Goal: Task Accomplishment & Management: Use online tool/utility

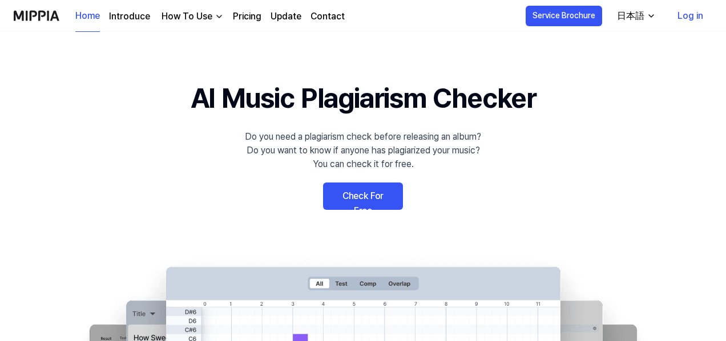
click at [377, 201] on link "Check For Free" at bounding box center [363, 196] width 80 height 27
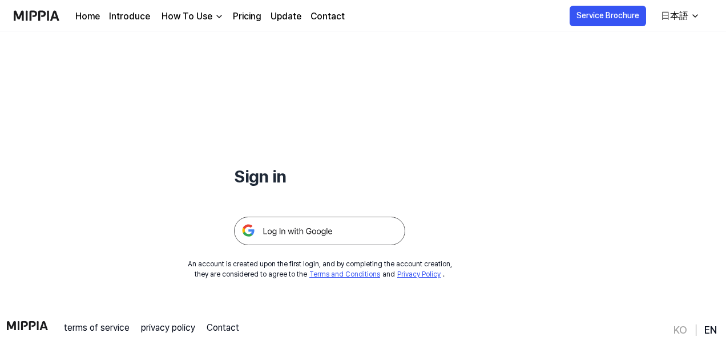
scroll to position [57, 0]
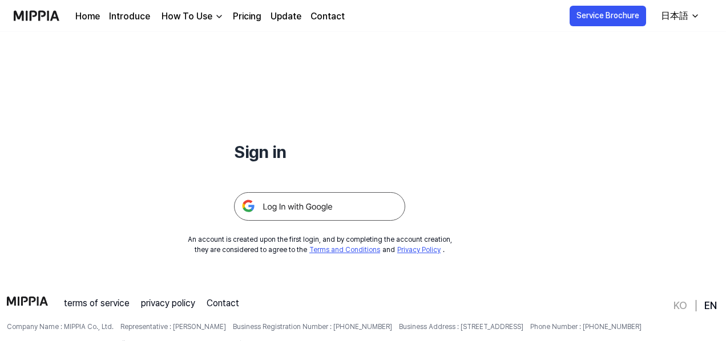
click at [333, 215] on img at bounding box center [319, 206] width 171 height 29
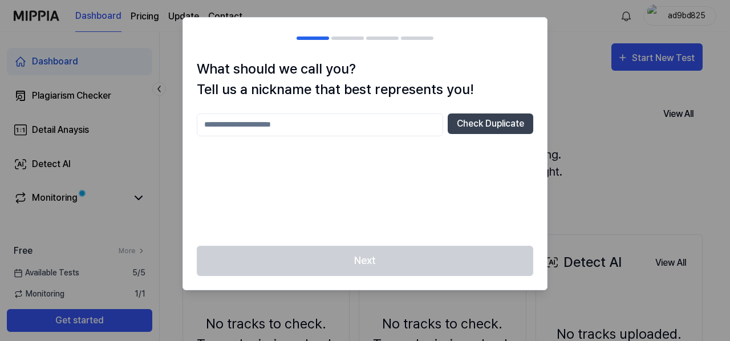
click at [310, 124] on input "text" at bounding box center [320, 125] width 246 height 23
click at [580, 126] on div at bounding box center [365, 170] width 730 height 341
click at [296, 126] on input "text" at bounding box center [320, 125] width 246 height 23
type input "*****"
click at [498, 118] on button "Check Duplicate" at bounding box center [491, 124] width 86 height 21
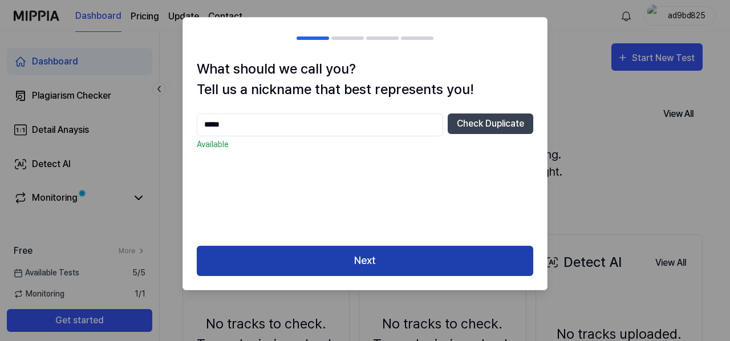
click at [411, 261] on button "Next" at bounding box center [365, 261] width 337 height 30
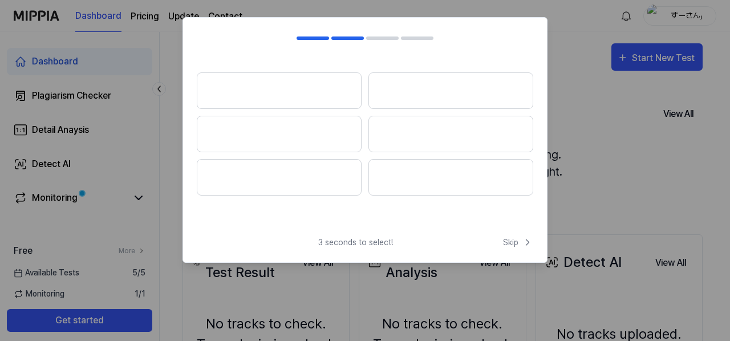
click at [384, 39] on div at bounding box center [382, 38] width 33 height 3
click at [515, 245] on span "Skip" at bounding box center [518, 243] width 30 height 12
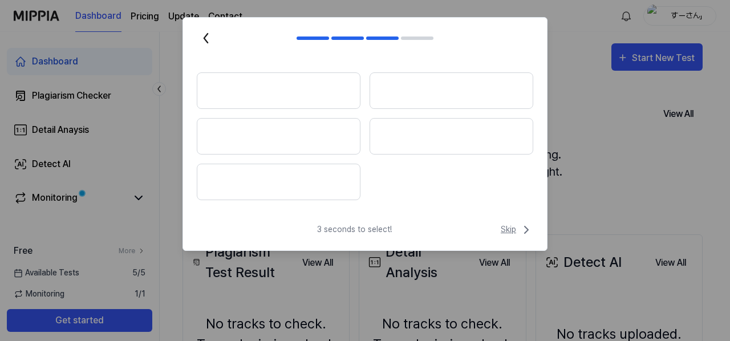
click at [512, 236] on span "Skip" at bounding box center [517, 230] width 33 height 14
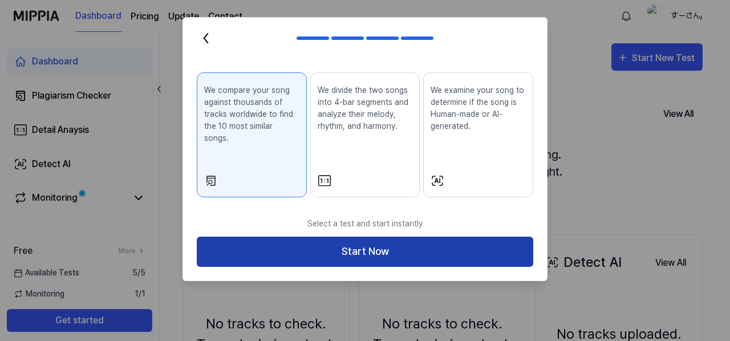
click at [419, 245] on button "Start Now" at bounding box center [365, 252] width 337 height 30
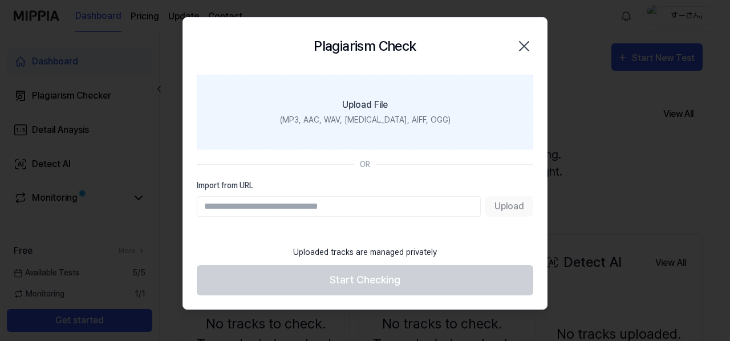
click at [354, 103] on div "Upload File" at bounding box center [365, 105] width 46 height 14
click at [0, 0] on input "Upload File (MP3, AAC, WAV, [MEDICAL_DATA], AIFF, OGG)" at bounding box center [0, 0] width 0 height 0
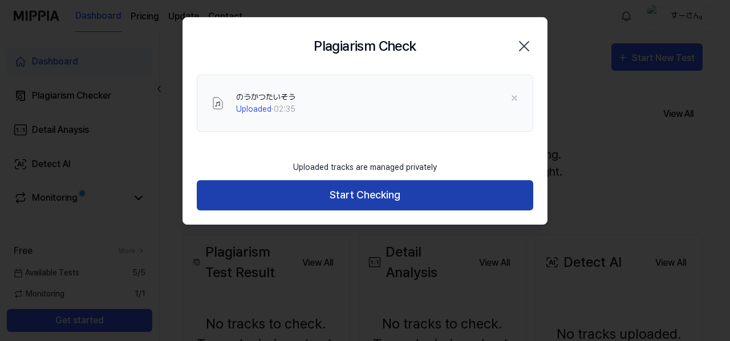
click at [375, 195] on button "Start Checking" at bounding box center [365, 195] width 337 height 30
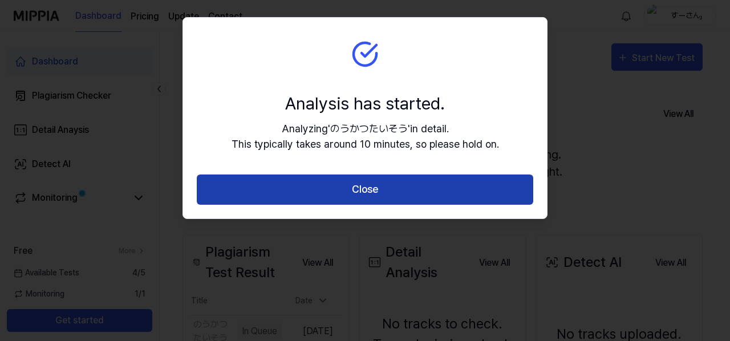
click at [387, 185] on button "Close" at bounding box center [365, 190] width 337 height 30
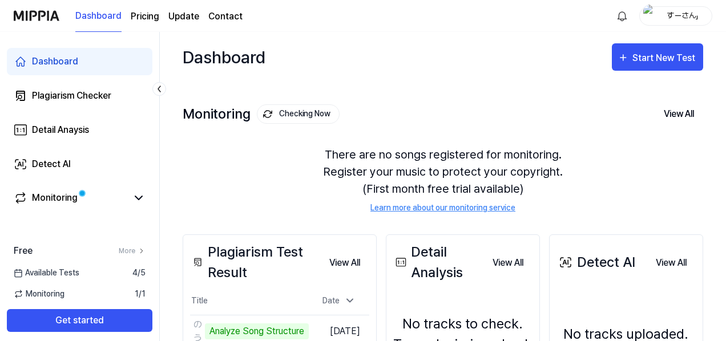
drag, startPoint x: 282, startPoint y: 164, endPoint x: 233, endPoint y: 156, distance: 49.7
click at [233, 156] on div "There are no songs registered for monitoring. Register your music to protect yo…" at bounding box center [443, 179] width 520 height 95
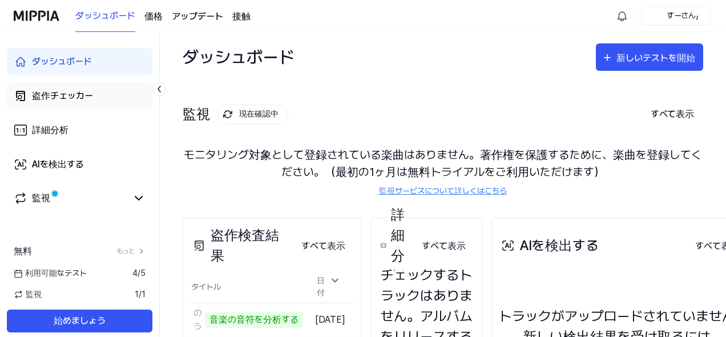
click at [62, 95] on font "盗作チェッカー" at bounding box center [62, 95] width 61 height 11
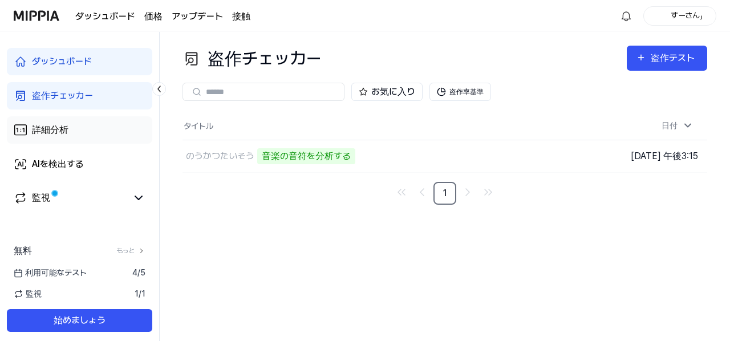
click at [72, 127] on link "詳細分析" at bounding box center [79, 129] width 145 height 27
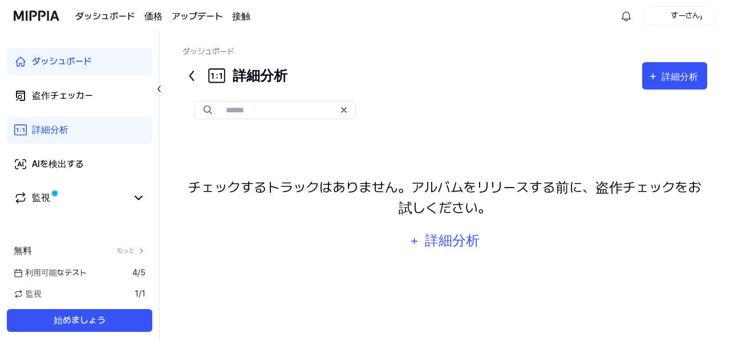
click at [76, 70] on link "ダッシュボード" at bounding box center [79, 61] width 145 height 27
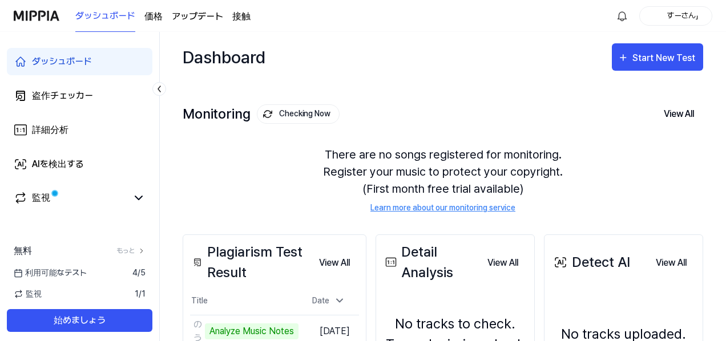
click at [418, 107] on div "Monitoring Checking Now View All" at bounding box center [443, 114] width 520 height 18
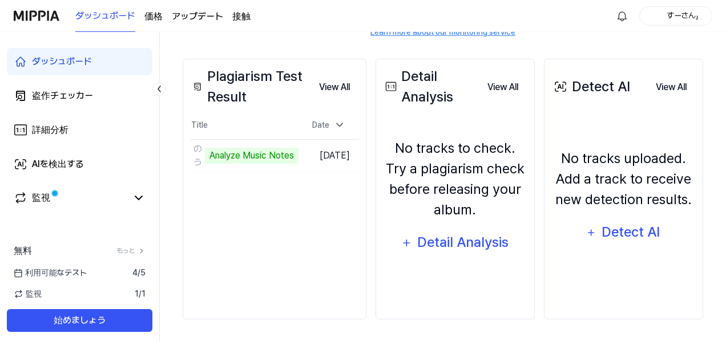
scroll to position [176, 0]
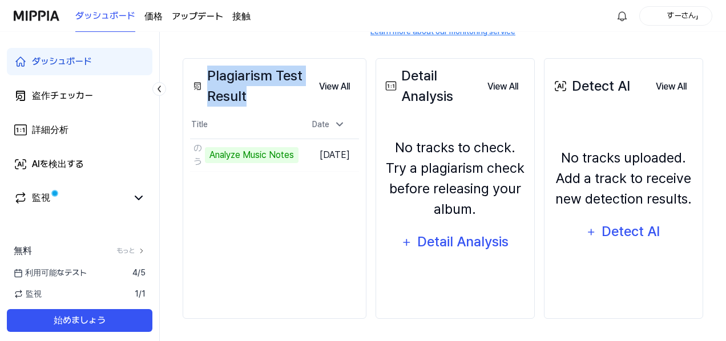
drag, startPoint x: 208, startPoint y: 73, endPoint x: 286, endPoint y: 92, distance: 80.5
click at [260, 100] on div "Plagiarism Test Result" at bounding box center [250, 86] width 120 height 41
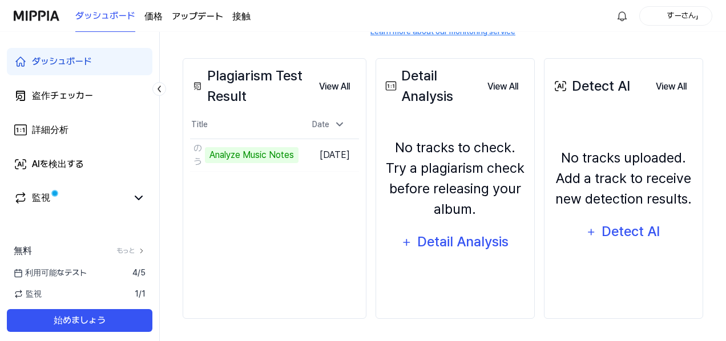
click at [450, 92] on div "Detail Analysis" at bounding box center [430, 86] width 95 height 41
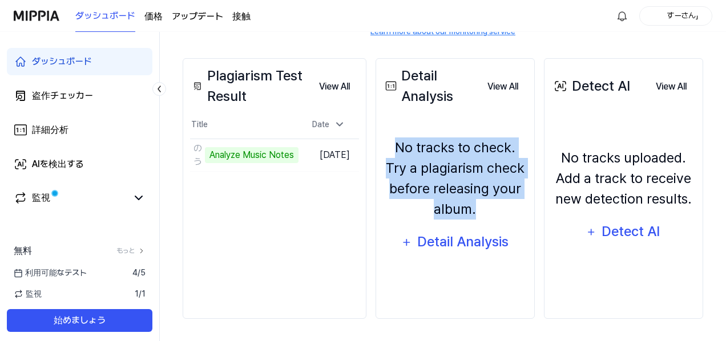
drag, startPoint x: 407, startPoint y: 145, endPoint x: 535, endPoint y: 201, distance: 139.7
click at [535, 201] on div "Detail Analysis View All Detail Analysis No tracks to check. Try a plagiarism c…" at bounding box center [454, 188] width 159 height 261
copy div "No tracks to check. Try a plagiarism check before releasing your album."
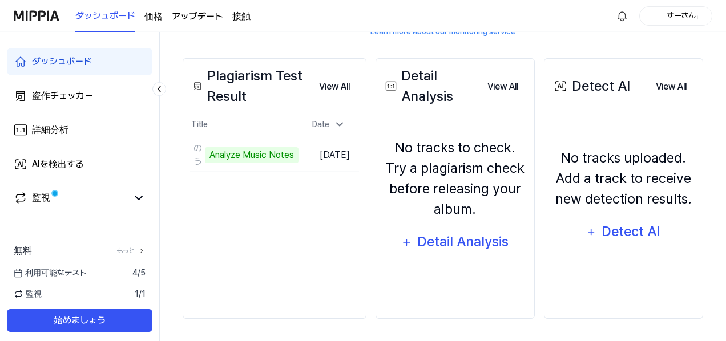
click at [318, 199] on div "Plagiarism Test Result View All Plagiarism Test Result Title Date のうかつたいそう Anal…" at bounding box center [275, 188] width 184 height 261
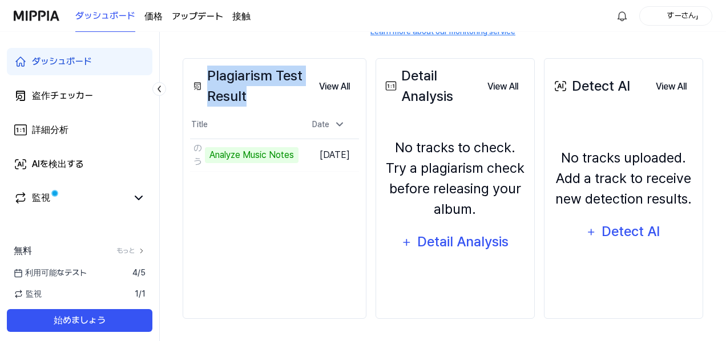
drag, startPoint x: 202, startPoint y: 72, endPoint x: 261, endPoint y: 99, distance: 65.4
click at [261, 99] on div "Plagiarism Test Result" at bounding box center [250, 86] width 120 height 41
copy div "Plagiarism Test Result"
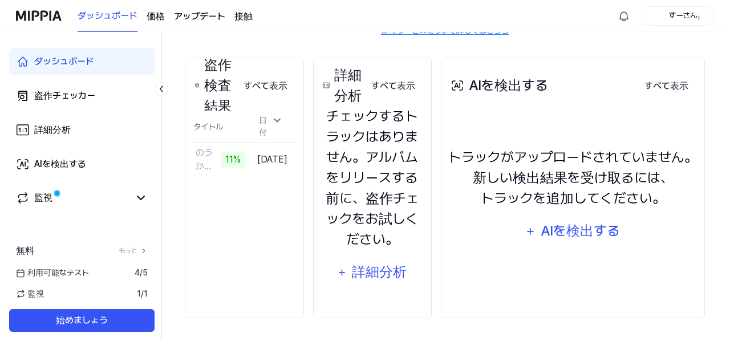
scroll to position [159, 0]
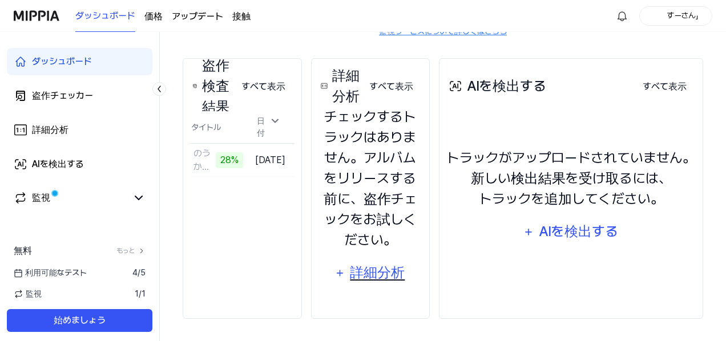
click at [394, 273] on font "詳細分析" at bounding box center [377, 272] width 55 height 17
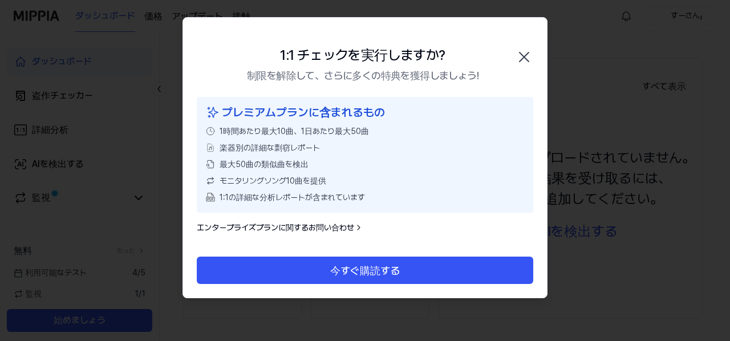
click at [523, 59] on icon "button" at bounding box center [524, 56] width 9 height 9
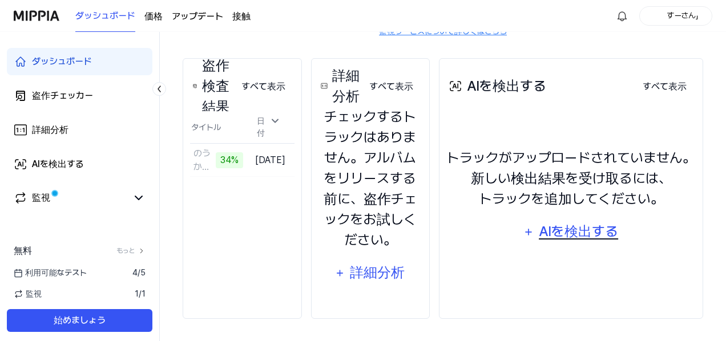
click at [592, 234] on font "AIを検出する" at bounding box center [578, 231] width 79 height 17
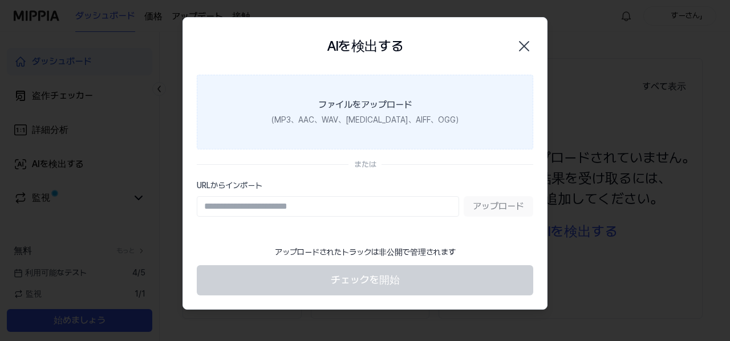
click at [366, 106] on font "ファイルをアップロード" at bounding box center [365, 104] width 94 height 11
click at [0, 0] on input "ファイルをアップロード （MP3、AAC、WAV、[MEDICAL_DATA]、AIFF、OGG）" at bounding box center [0, 0] width 0 height 0
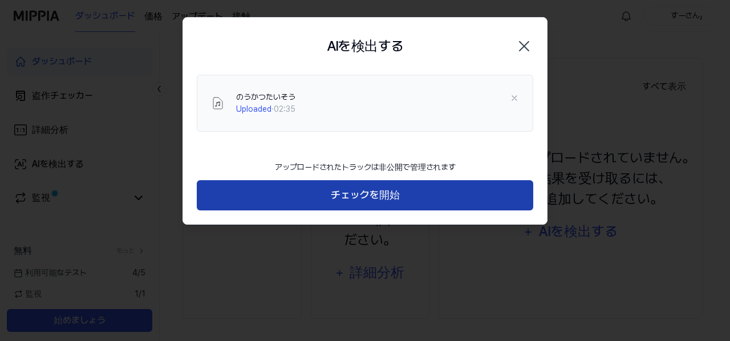
click at [377, 197] on font "チェックを開始" at bounding box center [365, 195] width 69 height 12
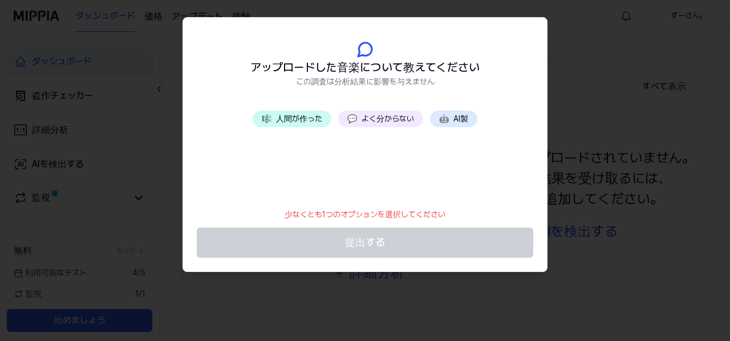
drag, startPoint x: 359, startPoint y: 163, endPoint x: 322, endPoint y: 172, distance: 38.1
click at [322, 172] on div "🎼 人間が作った 💬 よく分からない 🤖 AI製" at bounding box center [365, 156] width 364 height 91
click at [456, 122] on font "AI製" at bounding box center [461, 118] width 15 height 9
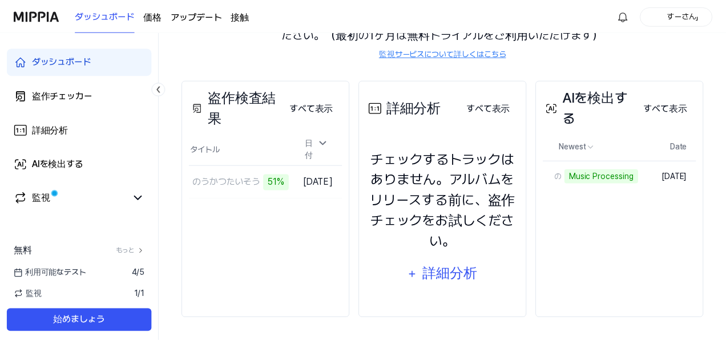
scroll to position [136, 0]
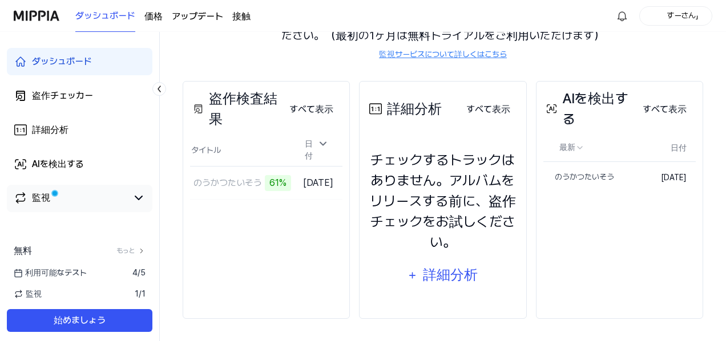
click at [129, 203] on div "監視" at bounding box center [80, 198] width 132 height 14
click at [136, 197] on icon at bounding box center [138, 197] width 7 height 3
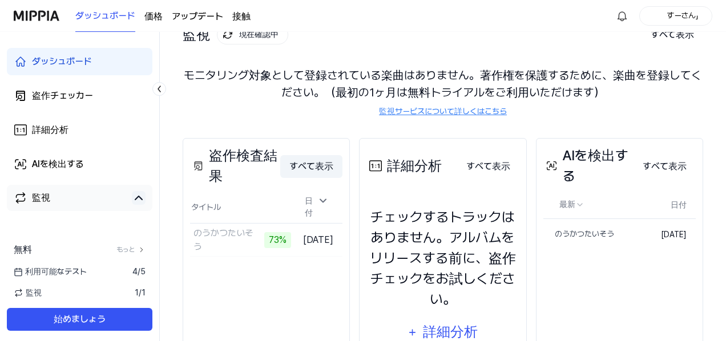
click at [322, 172] on font "すべて表示" at bounding box center [311, 167] width 44 height 14
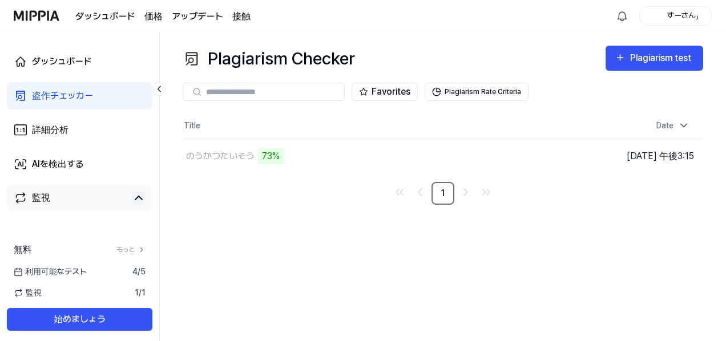
scroll to position [0, 0]
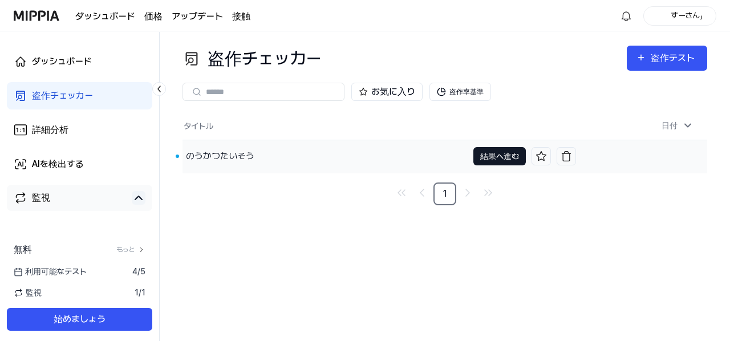
click at [505, 155] on font "結果へ進む" at bounding box center [499, 156] width 39 height 9
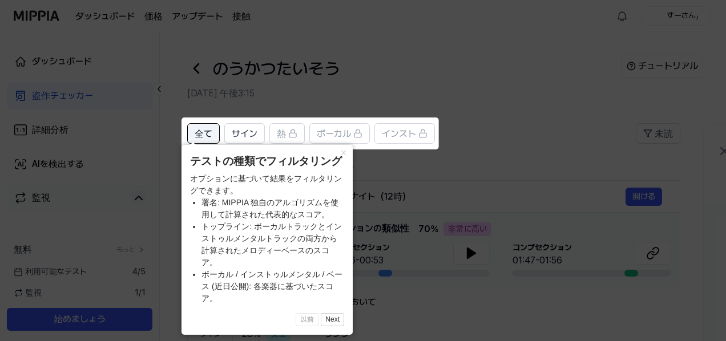
click at [199, 133] on font "全て" at bounding box center [204, 133] width 18 height 11
click at [482, 104] on icon at bounding box center [365, 170] width 730 height 341
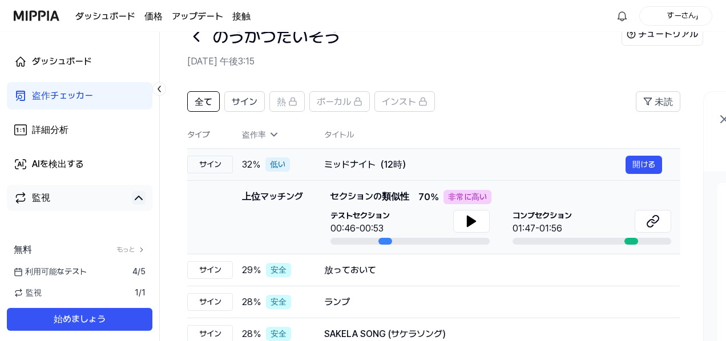
scroll to position [57, 0]
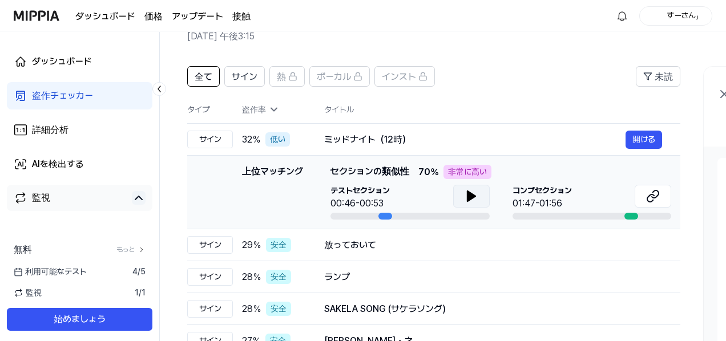
click at [471, 195] on icon at bounding box center [471, 196] width 8 height 10
click at [471, 195] on icon at bounding box center [471, 196] width 14 height 14
click at [387, 143] on font "ミッドナイト（12時）" at bounding box center [367, 139] width 87 height 11
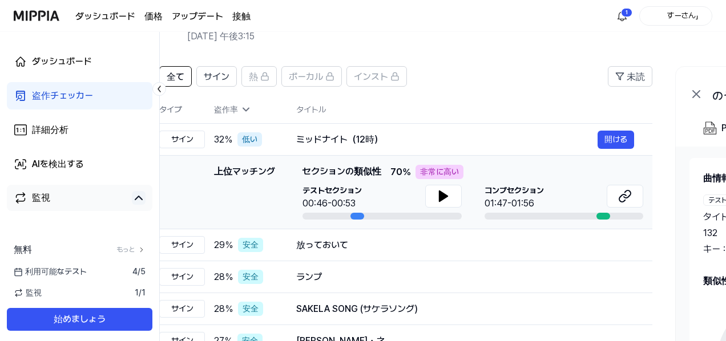
scroll to position [0, 22]
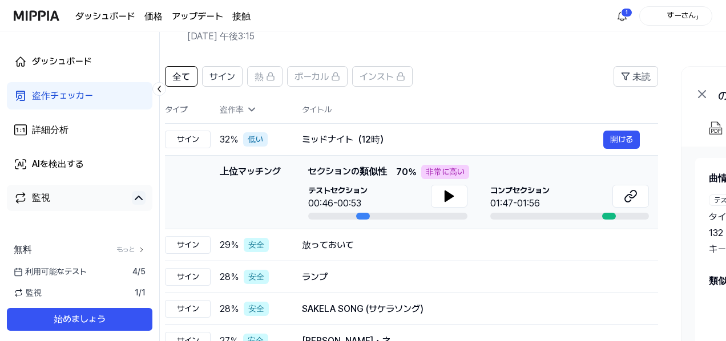
drag, startPoint x: 381, startPoint y: 216, endPoint x: 359, endPoint y: 213, distance: 22.4
click at [359, 213] on div at bounding box center [363, 216] width 14 height 7
click at [450, 199] on icon at bounding box center [449, 196] width 14 height 14
click at [450, 199] on icon at bounding box center [451, 196] width 2 height 9
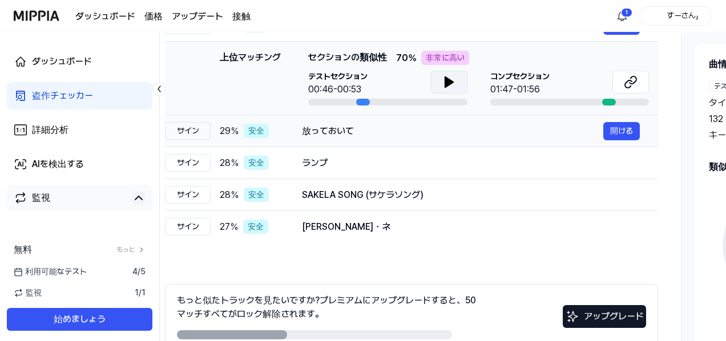
scroll to position [57, 0]
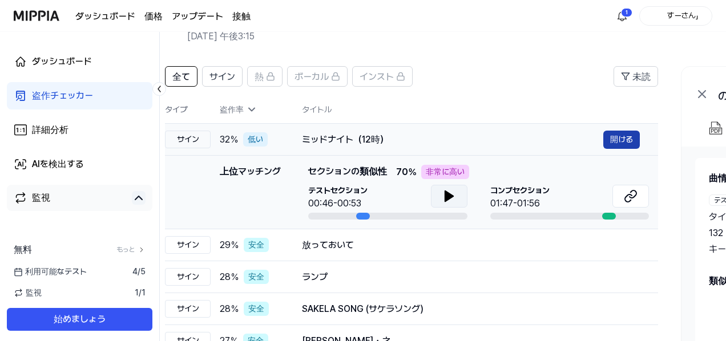
click at [629, 139] on font "開ける" at bounding box center [621, 139] width 23 height 9
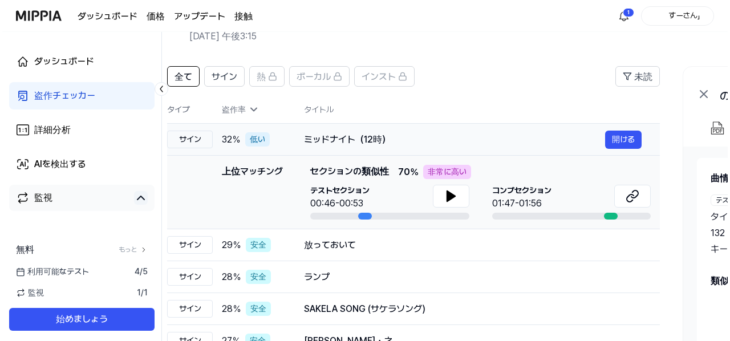
scroll to position [0, 0]
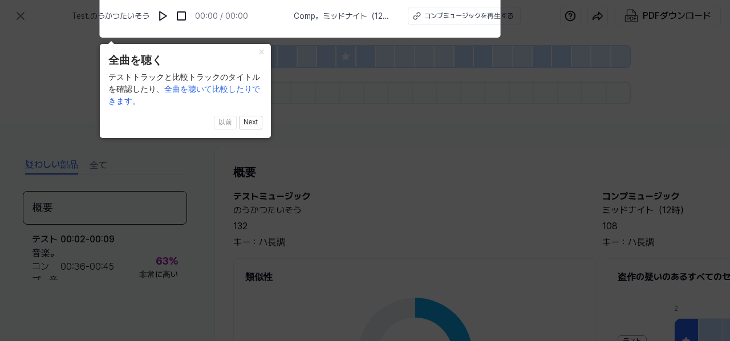
click at [420, 136] on icon at bounding box center [365, 167] width 730 height 347
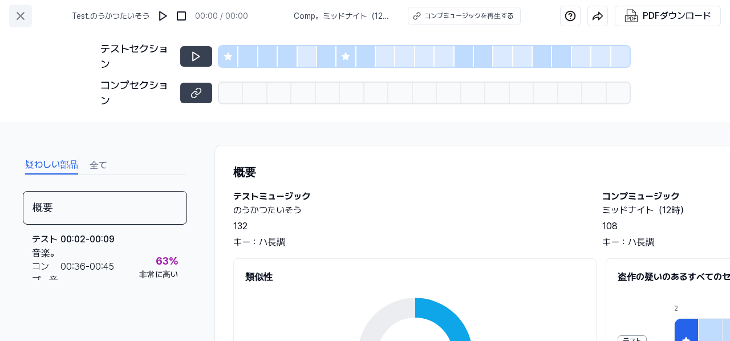
click at [17, 14] on icon at bounding box center [21, 16] width 14 height 14
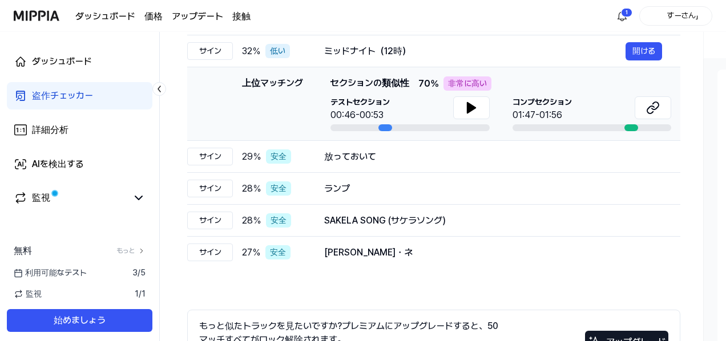
scroll to position [171, 0]
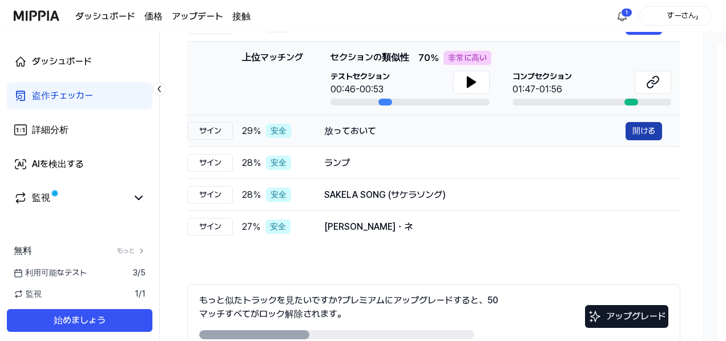
click at [652, 129] on font "開ける" at bounding box center [643, 130] width 23 height 9
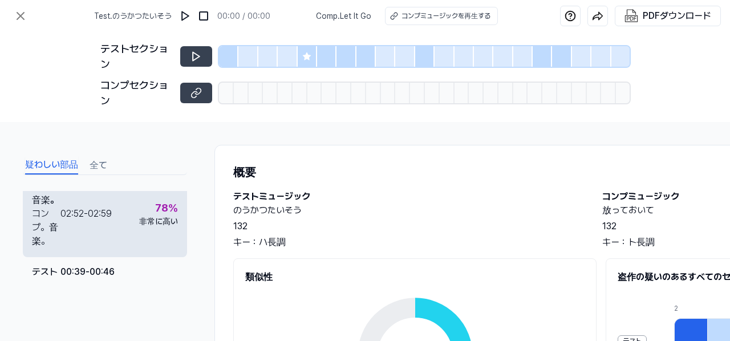
scroll to position [114, 0]
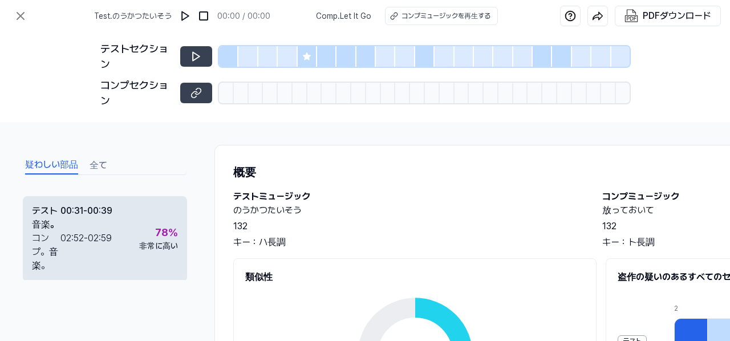
click at [112, 237] on font "02:59" at bounding box center [100, 238] width 24 height 11
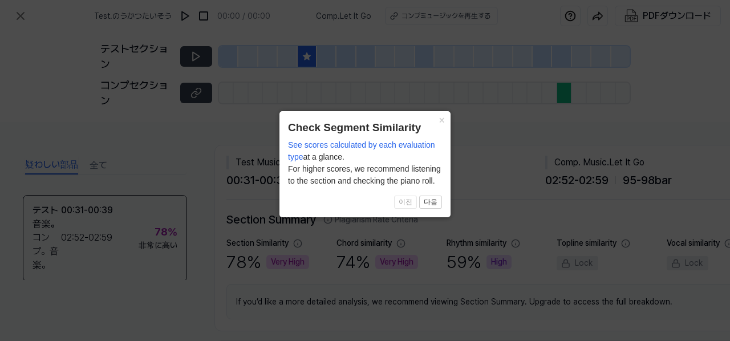
scroll to position [113, 0]
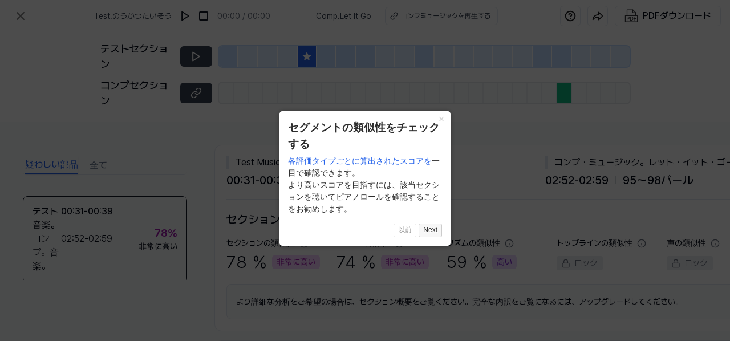
click at [430, 233] on font "Next" at bounding box center [430, 230] width 14 height 8
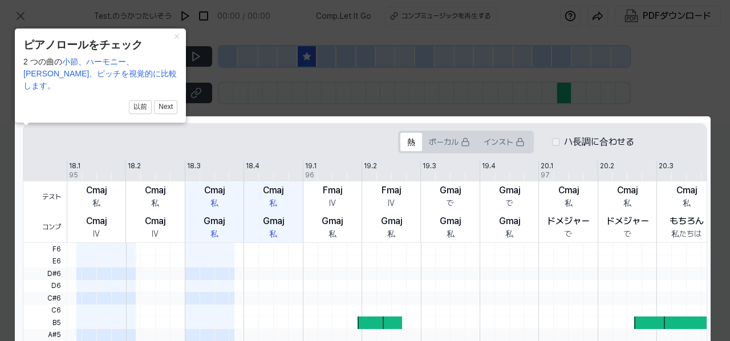
click at [470, 91] on icon at bounding box center [365, 283] width 730 height 567
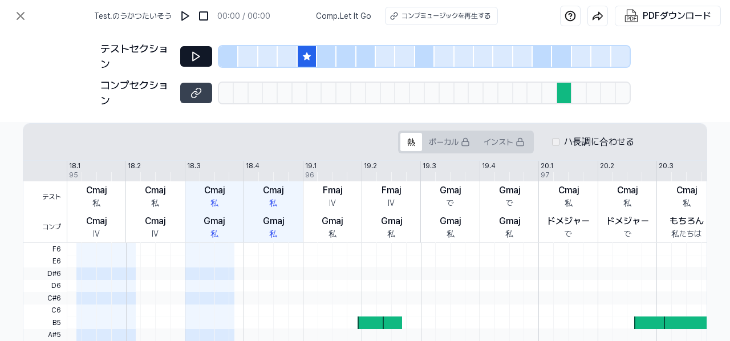
click at [194, 53] on icon at bounding box center [196, 56] width 7 height 9
click at [22, 15] on icon at bounding box center [20, 16] width 7 height 7
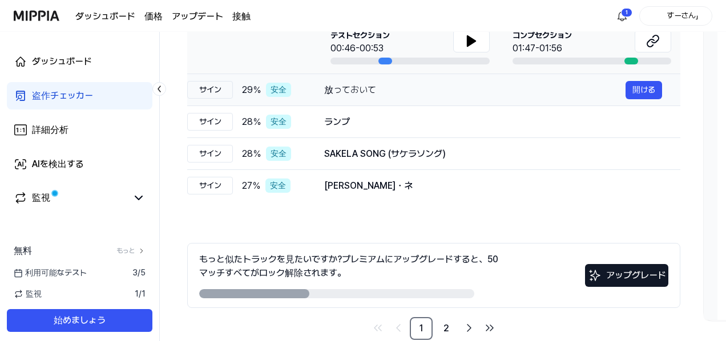
scroll to position [228, 0]
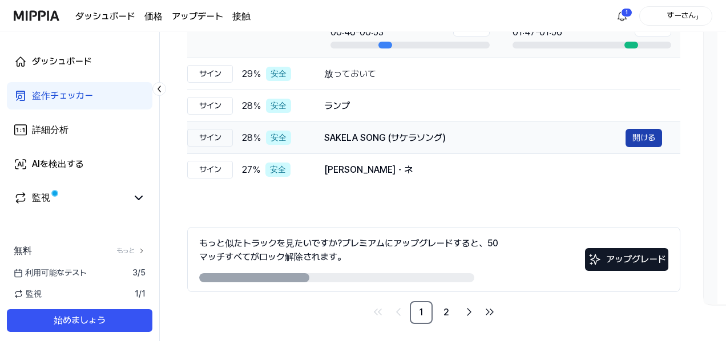
click at [645, 136] on font "開ける" at bounding box center [643, 137] width 23 height 9
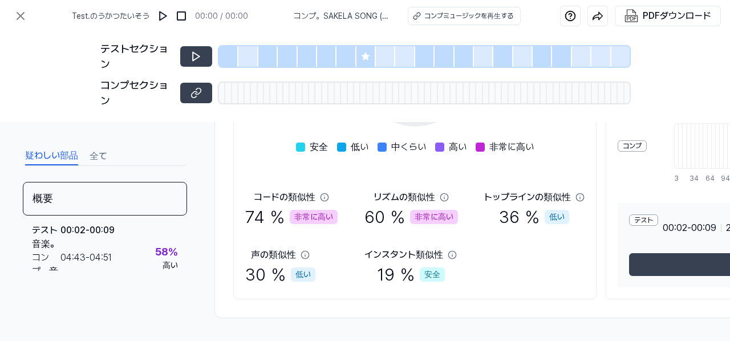
scroll to position [290, 0]
drag, startPoint x: 372, startPoint y: 333, endPoint x: 505, endPoint y: 310, distance: 135.4
click at [472, 321] on div "疑わしい部品 全て 概要 テスト音楽 。 00:02 - 00:09 コンプ。音楽 。 04:43 - 04:51 58 ％ 高い テスト音楽 。 00:17…" at bounding box center [365, 231] width 730 height 219
click at [568, 248] on div "コードの類似性 74 ％ 非常に高い リズムの類似性 60 ％ 非常に高い トップラインの類似性 36 ％ 低い 声の類似性 30 ％ 低い インスタント類似…" at bounding box center [414, 239] width 339 height 97
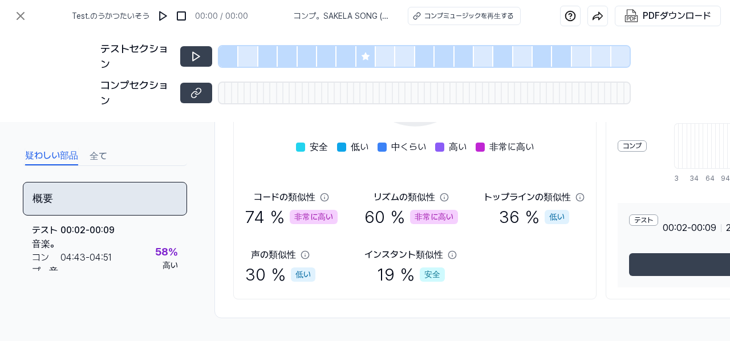
click at [116, 193] on div "概要" at bounding box center [105, 199] width 164 height 34
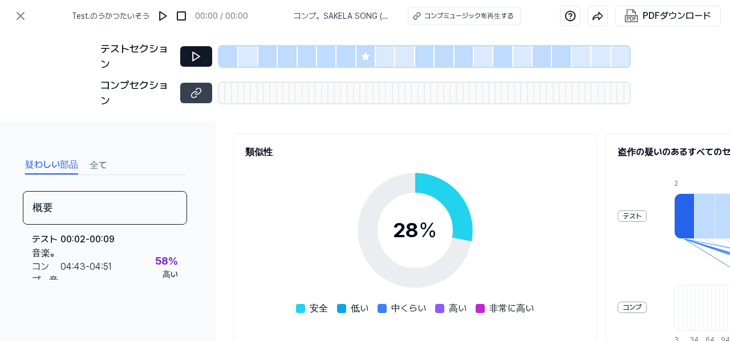
scroll to position [62, 0]
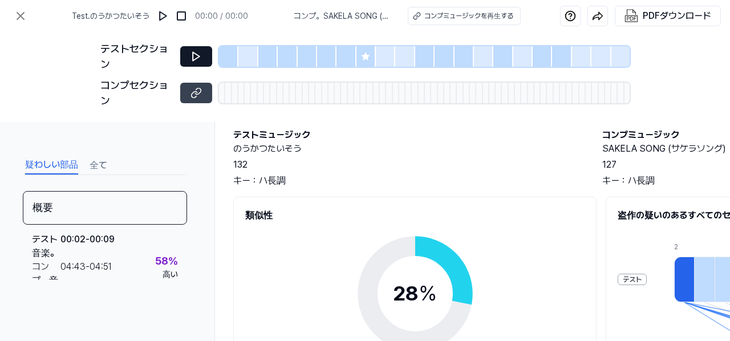
click at [192, 59] on icon at bounding box center [196, 56] width 11 height 11
click at [198, 56] on icon at bounding box center [196, 56] width 11 height 11
click at [191, 54] on icon at bounding box center [196, 56] width 11 height 11
click at [195, 55] on icon at bounding box center [196, 56] width 11 height 11
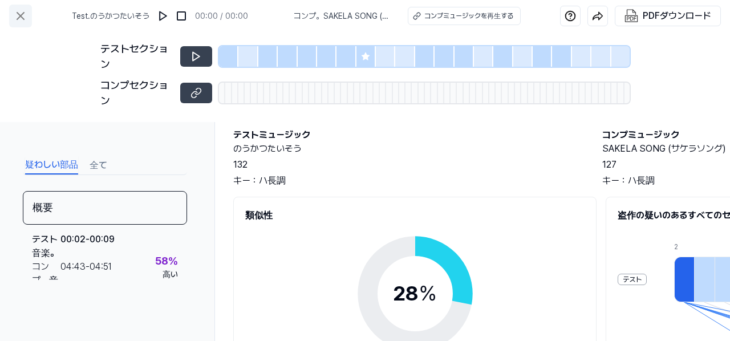
click at [25, 19] on icon at bounding box center [21, 16] width 14 height 14
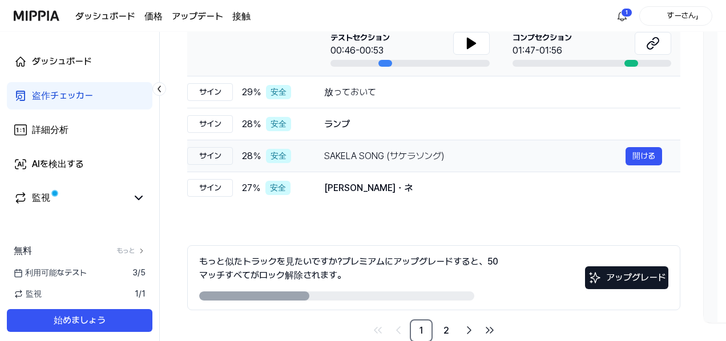
scroll to position [234, 0]
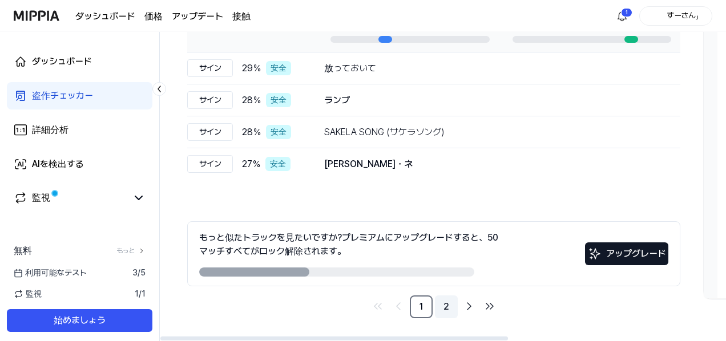
click at [451, 310] on link "2" at bounding box center [446, 307] width 23 height 23
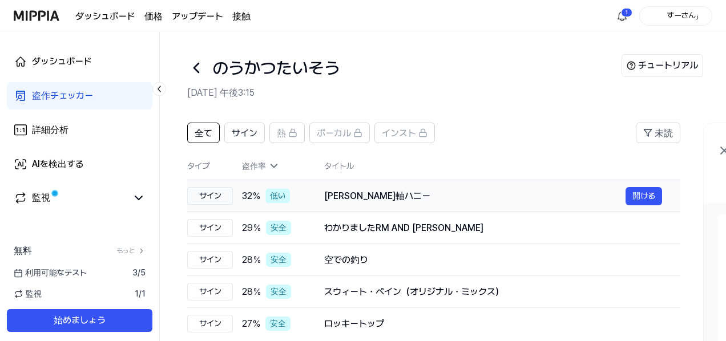
scroll to position [0, 0]
click at [366, 198] on font "[PERSON_NAME]軸ハニー" at bounding box center [377, 196] width 106 height 11
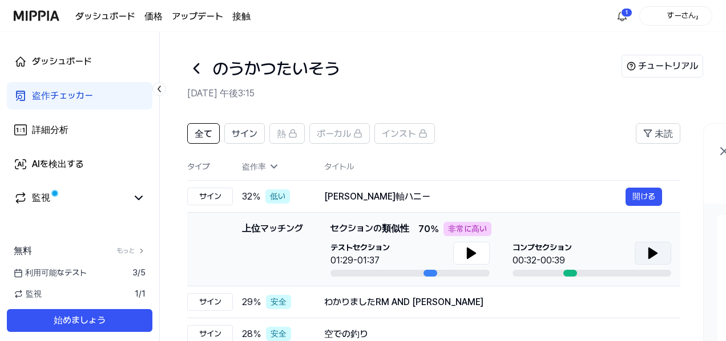
click at [656, 253] on icon at bounding box center [653, 253] width 8 height 10
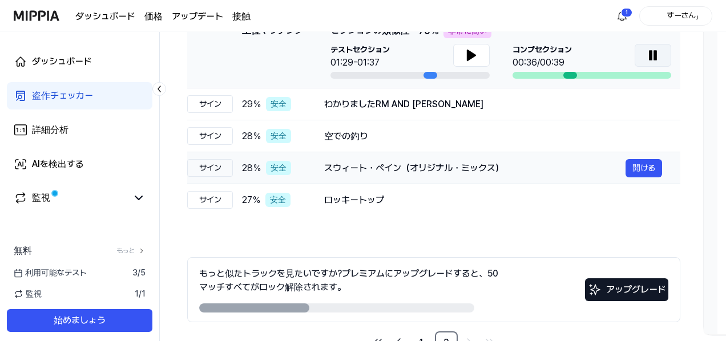
scroll to position [234, 0]
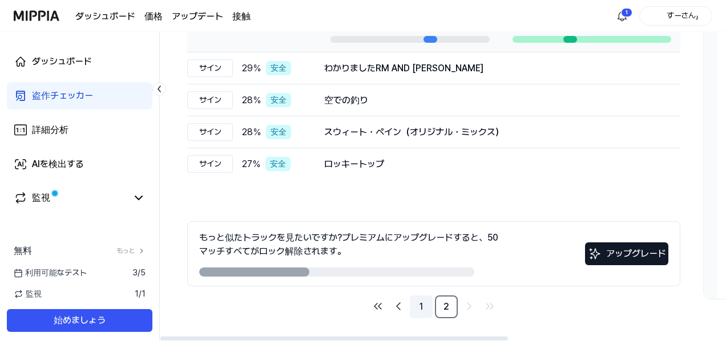
click at [423, 302] on link "1" at bounding box center [421, 307] width 23 height 23
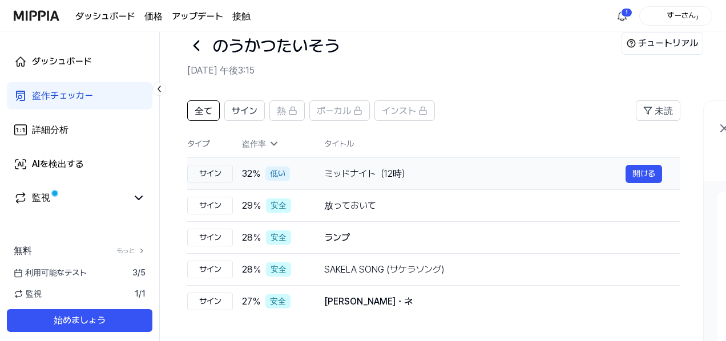
scroll to position [0, 0]
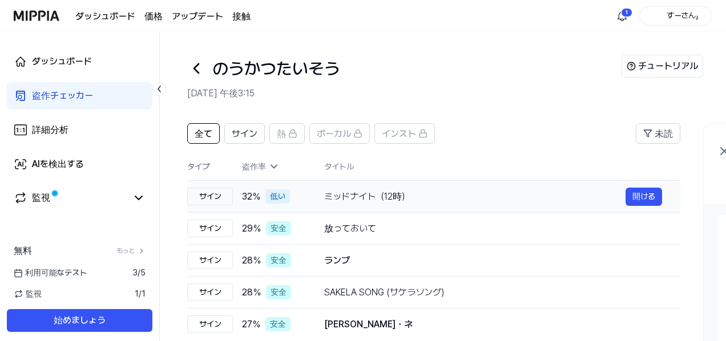
click at [447, 203] on div "ミッドナイト（12時） 開ける" at bounding box center [493, 197] width 338 height 18
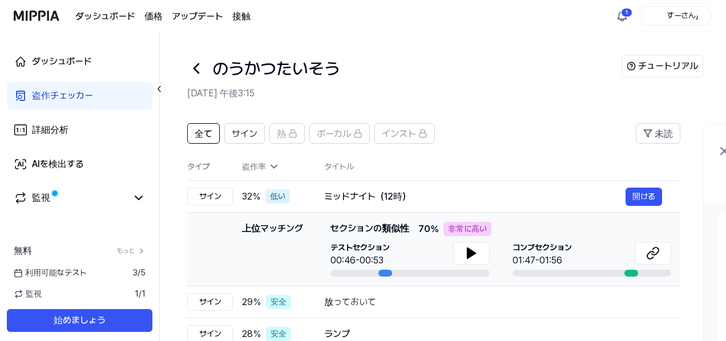
click at [528, 253] on span "コンプセクション" at bounding box center [541, 248] width 59 height 12
click at [515, 268] on div "コンプセクション 01:47-01:56" at bounding box center [591, 259] width 159 height 35
click at [465, 249] on icon at bounding box center [471, 253] width 14 height 14
click at [542, 252] on font "コンプセクション" at bounding box center [541, 247] width 59 height 9
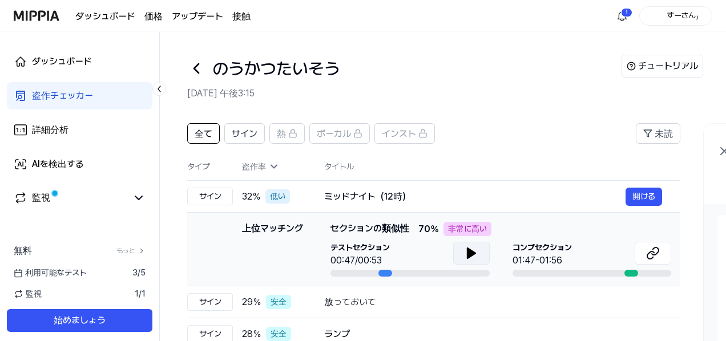
click at [638, 272] on div at bounding box center [591, 273] width 159 height 7
click at [648, 253] on icon at bounding box center [650, 255] width 7 height 7
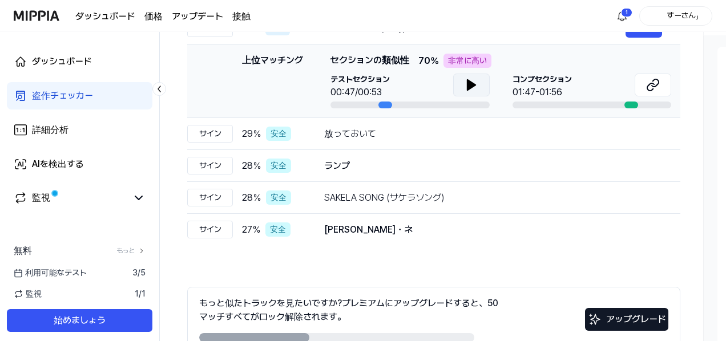
scroll to position [171, 0]
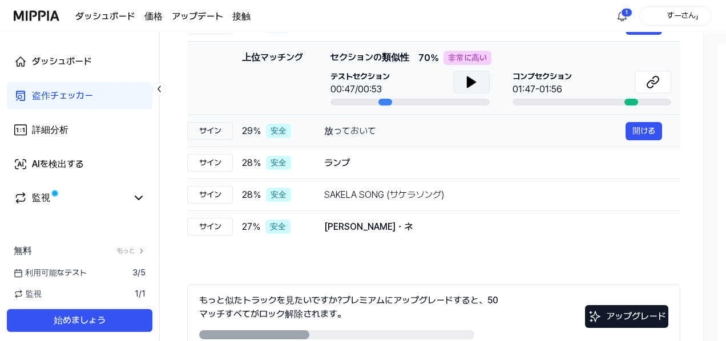
click at [456, 130] on div "放っておいて" at bounding box center [474, 131] width 301 height 14
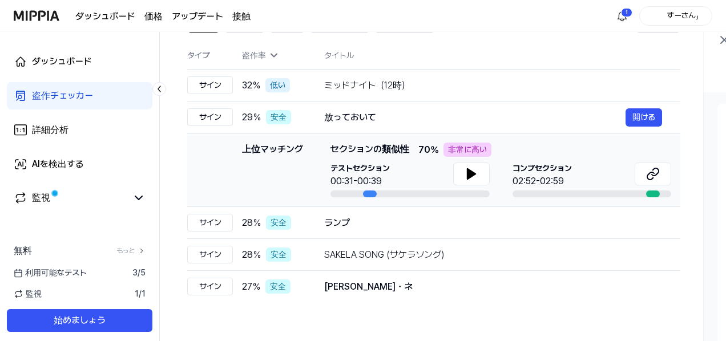
scroll to position [114, 0]
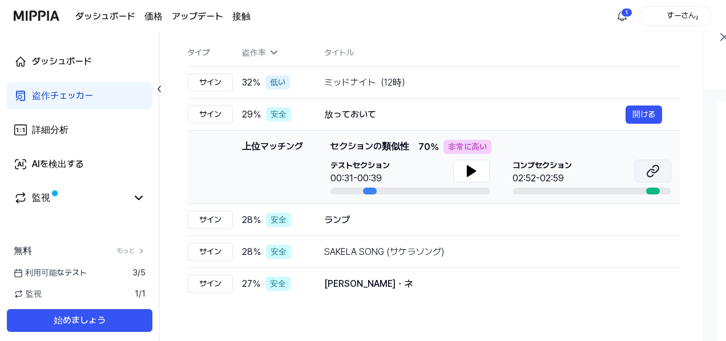
click at [654, 174] on icon at bounding box center [653, 171] width 14 height 14
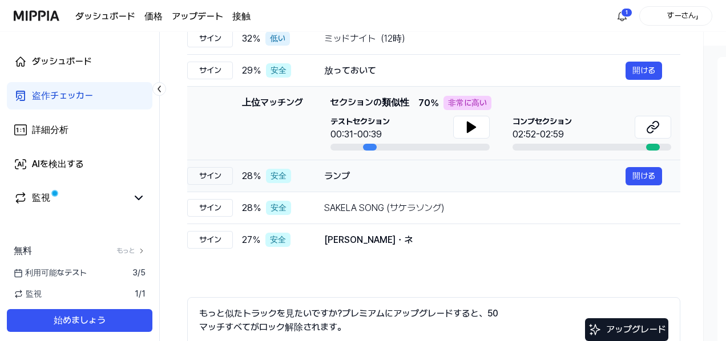
scroll to position [171, 0]
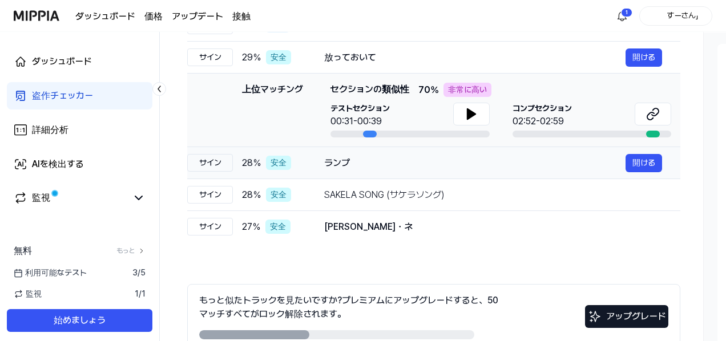
click at [395, 170] on div "ランプ 開ける" at bounding box center [493, 163] width 338 height 18
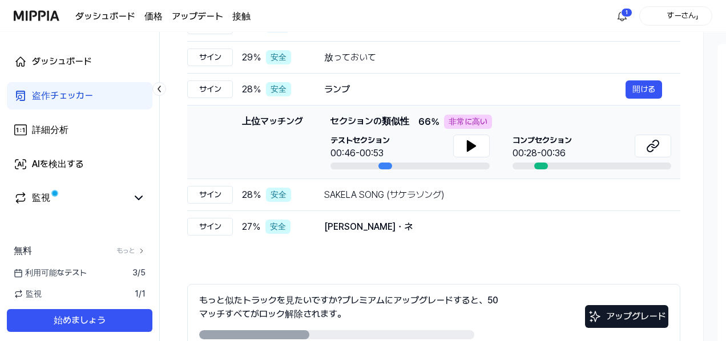
click at [532, 139] on font "コンプセクション" at bounding box center [541, 140] width 59 height 9
click at [471, 151] on icon at bounding box center [471, 146] width 14 height 14
click at [561, 149] on font "00:28-00:36" at bounding box center [538, 153] width 53 height 11
click at [657, 144] on icon at bounding box center [653, 146] width 14 height 14
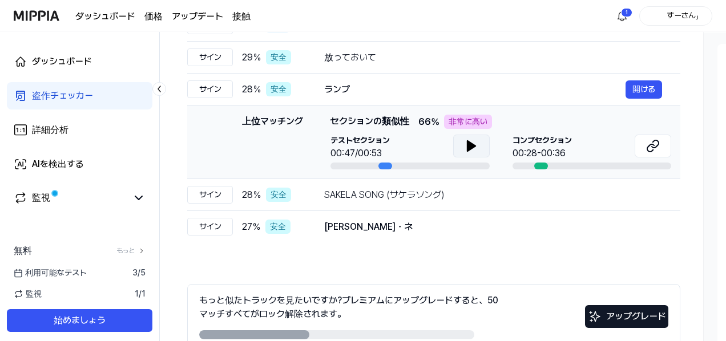
scroll to position [228, 0]
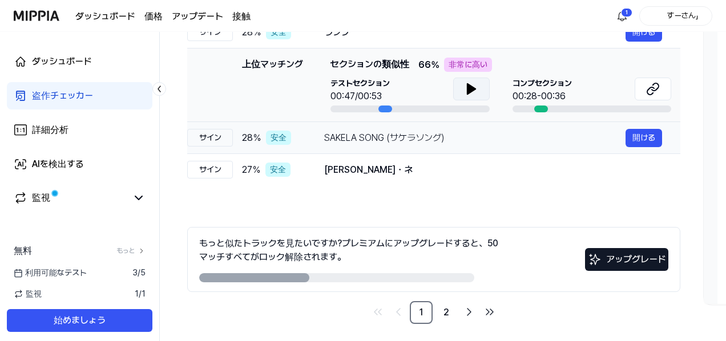
click at [445, 147] on td "SAKELA SONG (サケラソング) 開ける" at bounding box center [493, 138] width 374 height 32
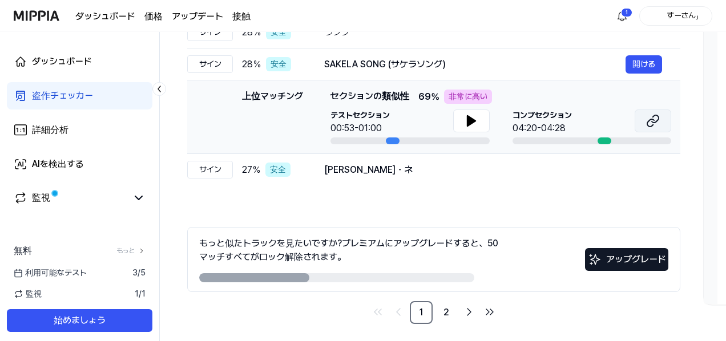
click at [652, 120] on icon at bounding box center [653, 121] width 14 height 14
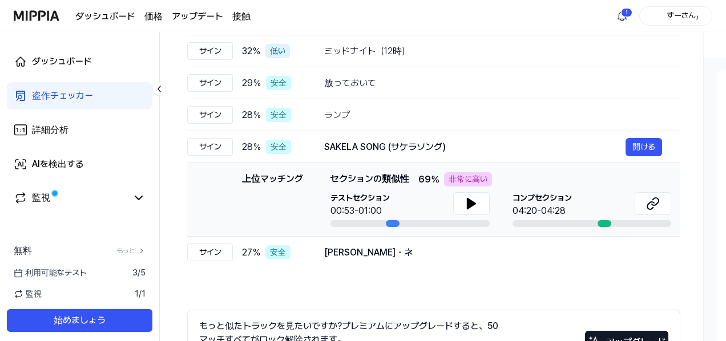
scroll to position [63, 0]
